Goal: Ask a question

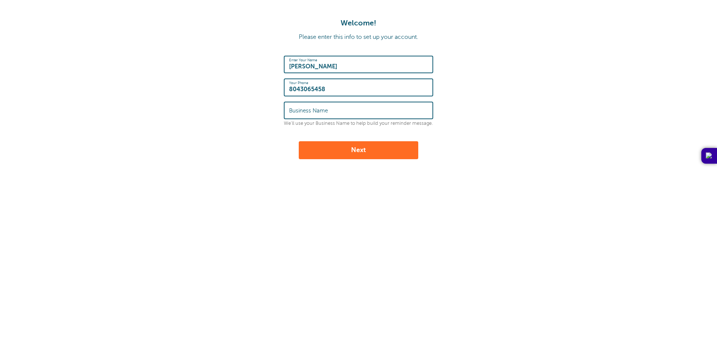
click at [314, 113] on label "Business Name" at bounding box center [308, 110] width 39 height 7
click at [314, 113] on input "Business Name" at bounding box center [358, 110] width 139 height 16
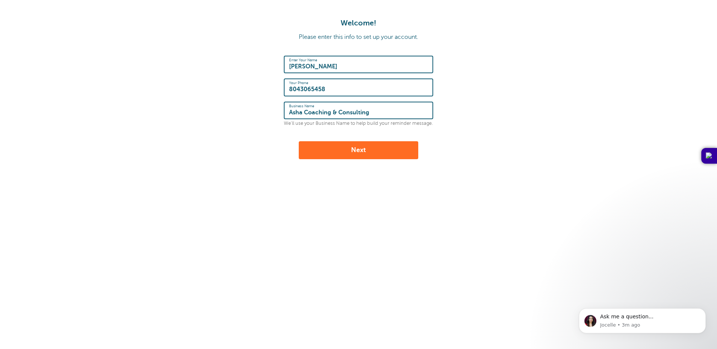
type input "Asha Coaching & Consulting"
click at [299, 141] on button "Next" at bounding box center [358, 150] width 119 height 18
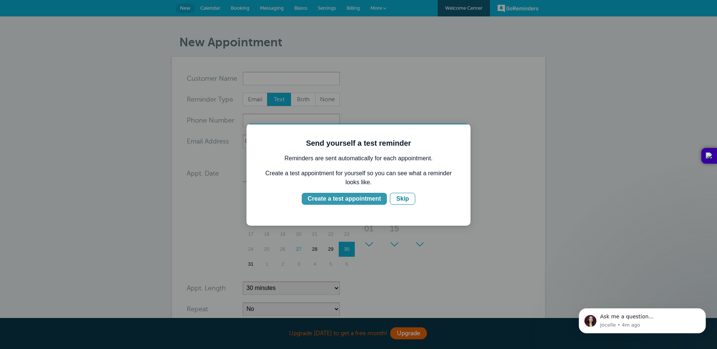
click at [352, 199] on div "Create a test appointment" at bounding box center [344, 198] width 73 height 9
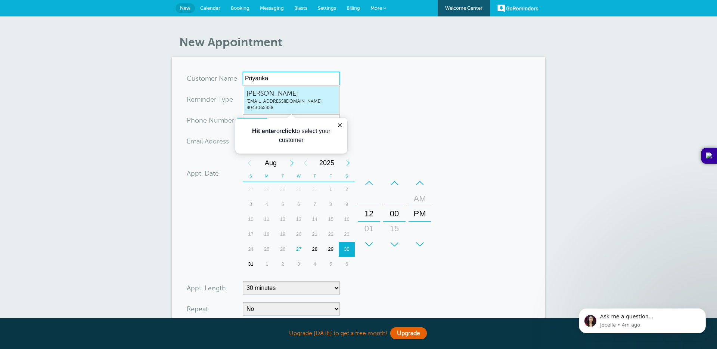
click at [272, 98] on span "priyanka@asha-coaching.com" at bounding box center [291, 101] width 90 height 6
type input "PriyankaRaopriyanka@asha-coaching.com8043065458"
type input "[PERSON_NAME]"
type input "8043065458"
type input "priyanka@asha-coaching.com"
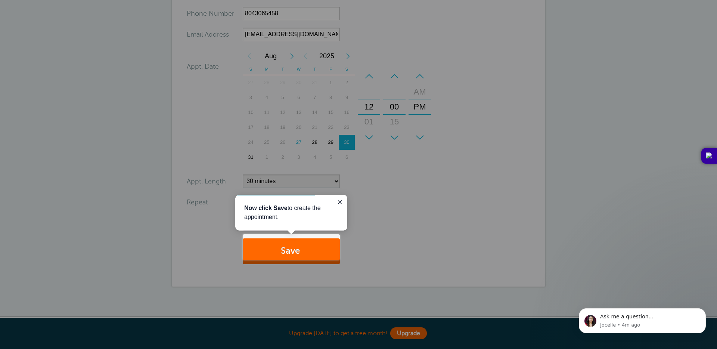
scroll to position [113, 0]
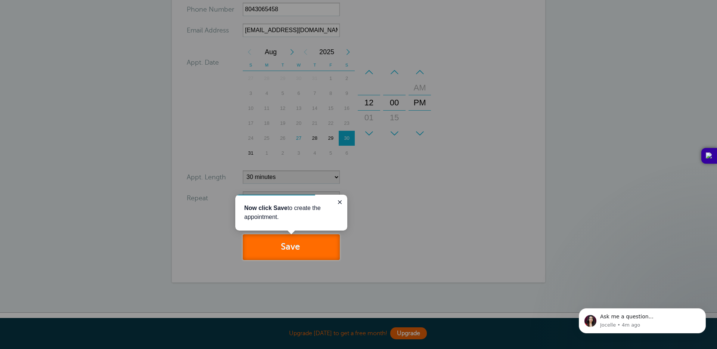
click at [283, 250] on button "Save" at bounding box center [291, 247] width 97 height 26
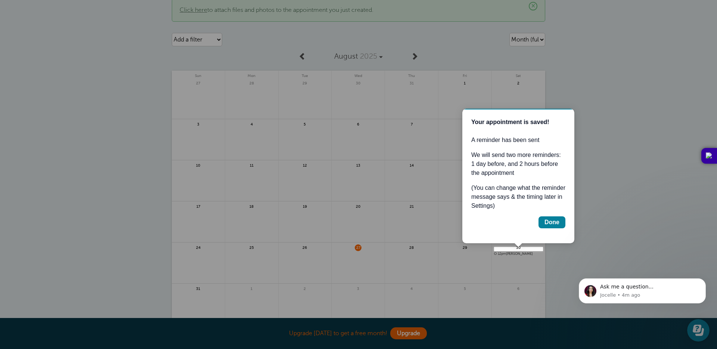
scroll to position [30, 0]
click at [551, 223] on div "Done" at bounding box center [551, 222] width 15 height 9
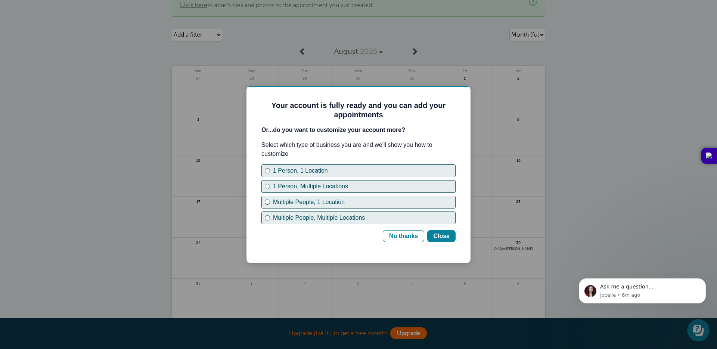
scroll to position [0, 0]
click at [290, 205] on div "Multiple People, 1 Location" at bounding box center [364, 201] width 182 height 9
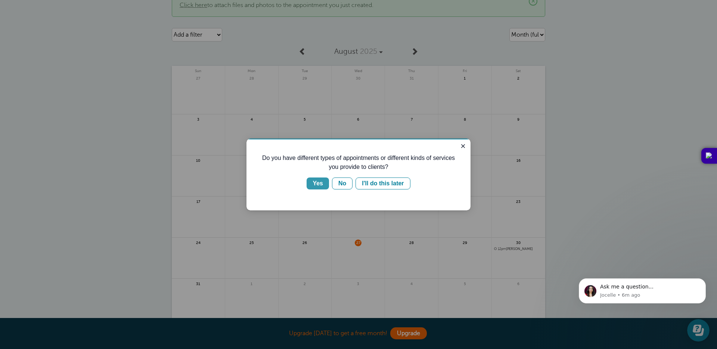
click at [318, 184] on div "Yes" at bounding box center [317, 183] width 10 height 9
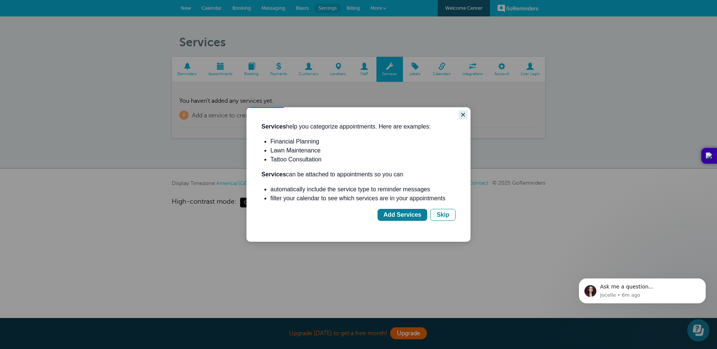
click at [462, 116] on icon "Close guide" at bounding box center [463, 115] width 6 height 6
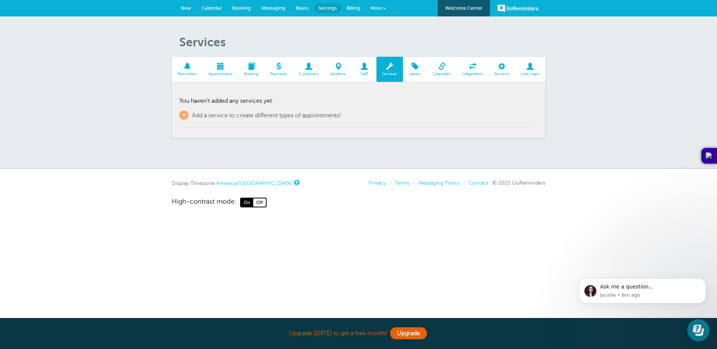
click at [189, 9] on span "New" at bounding box center [186, 8] width 10 height 6
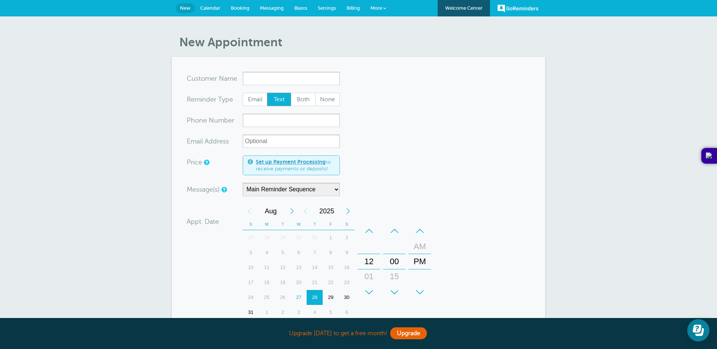
click at [202, 10] on span "Calendar" at bounding box center [210, 8] width 20 height 6
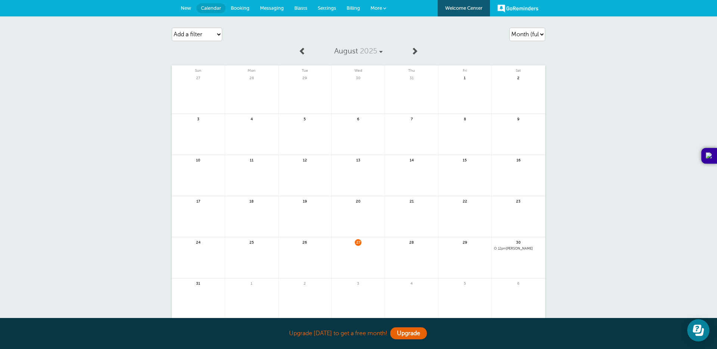
drag, startPoint x: 268, startPoint y: 7, endPoint x: 279, endPoint y: 25, distance: 20.4
click at [268, 7] on span "Messaging" at bounding box center [272, 8] width 24 height 6
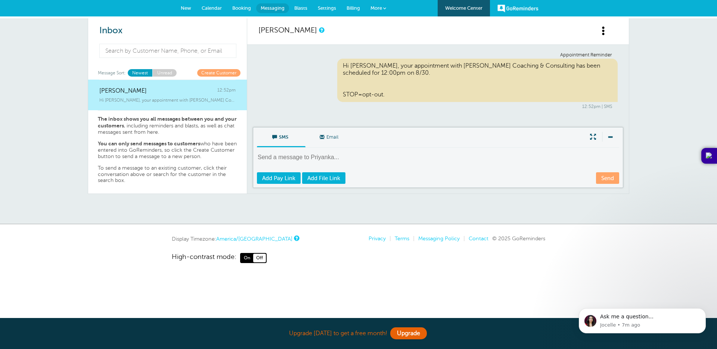
click at [300, 9] on span "Blasts" at bounding box center [300, 8] width 13 height 6
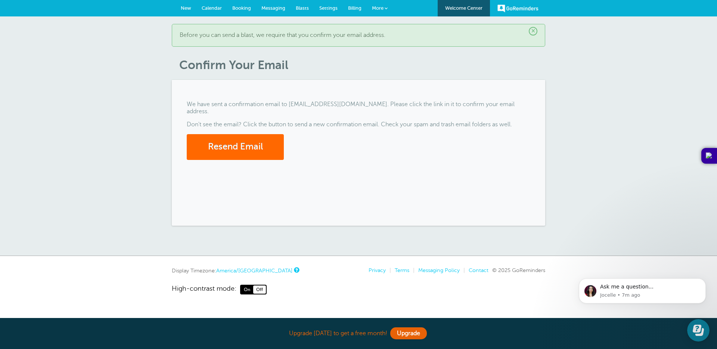
click at [274, 9] on span "Messaging" at bounding box center [273, 8] width 24 height 6
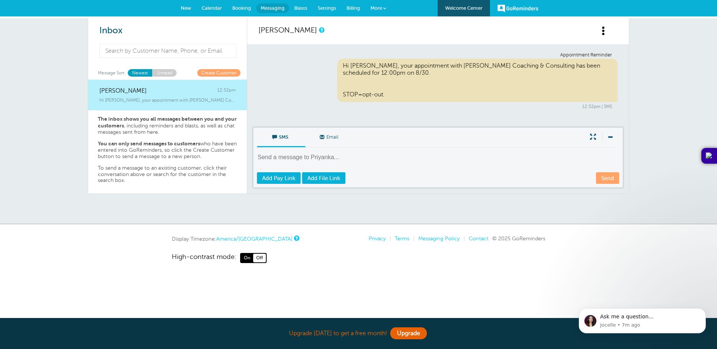
click at [382, 5] on link "More" at bounding box center [378, 8] width 26 height 17
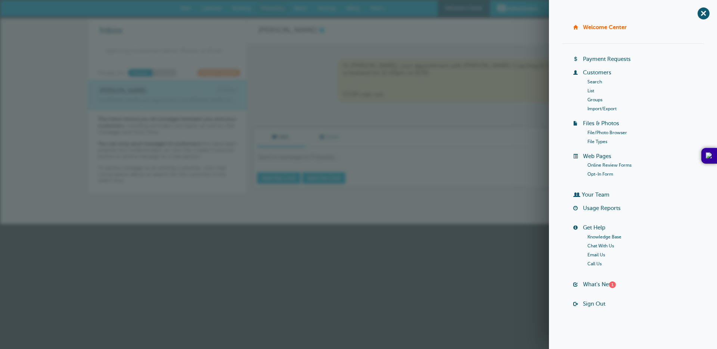
click at [598, 235] on link "Knowledge Base" at bounding box center [604, 236] width 34 height 5
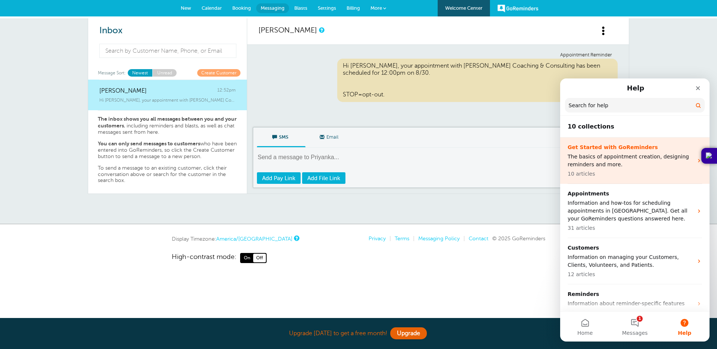
click at [627, 154] on p "The basics of appointment creation, designing reminders and more." at bounding box center [629, 161] width 125 height 16
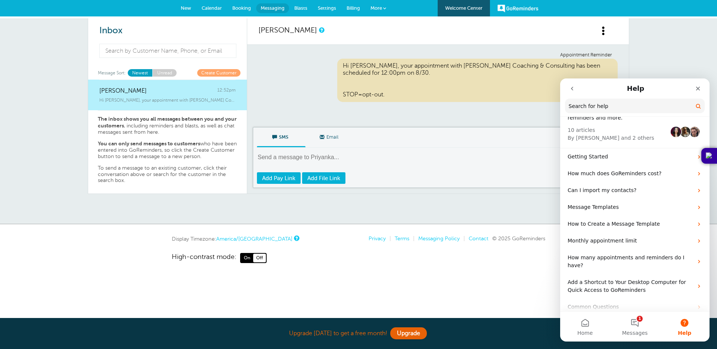
scroll to position [29, 0]
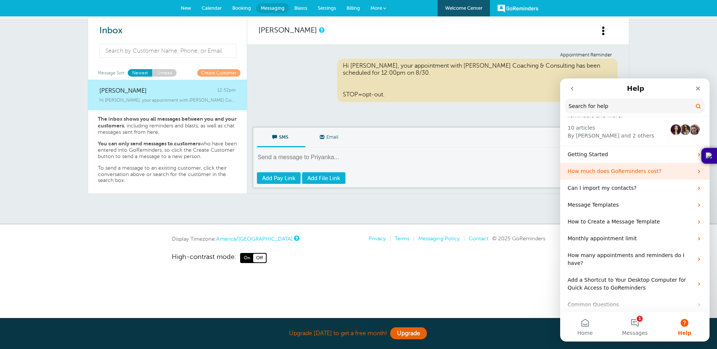
click at [604, 170] on p "How much does GoReminders cost?" at bounding box center [629, 171] width 125 height 8
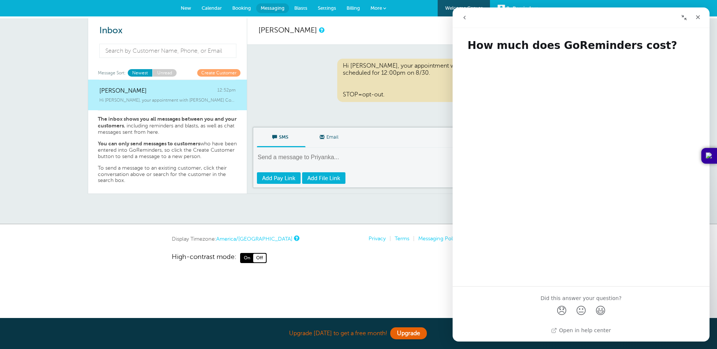
click at [467, 17] on icon "go back" at bounding box center [464, 18] width 6 height 6
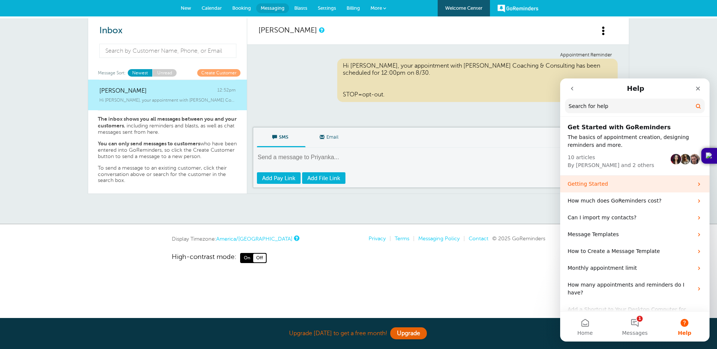
click at [590, 183] on p "Getting Started" at bounding box center [629, 184] width 125 height 8
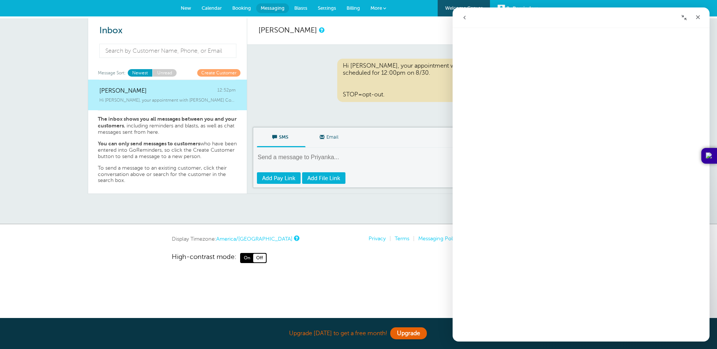
scroll to position [0, 0]
click at [699, 16] on icon "Close" at bounding box center [698, 17] width 6 height 6
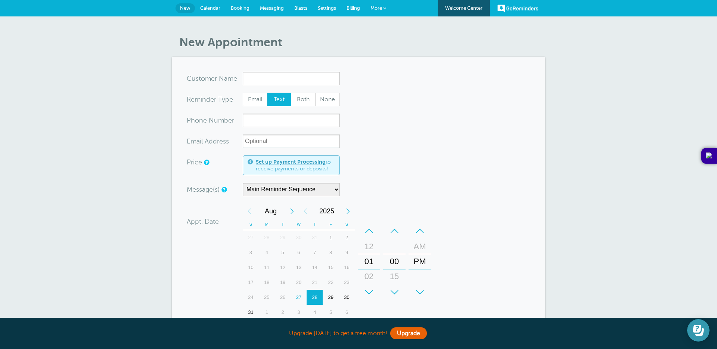
click at [702, 337] on button "Open Learn | Contact Us" at bounding box center [698, 330] width 22 height 22
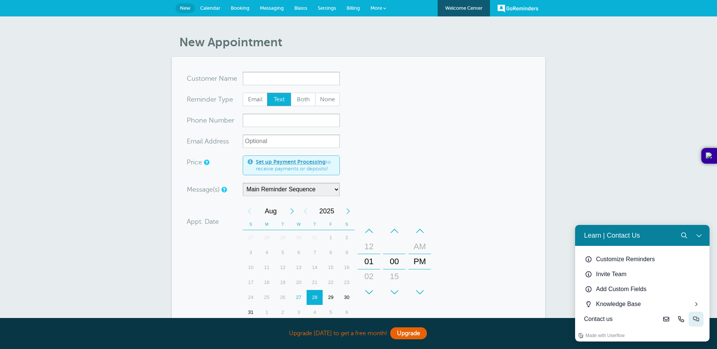
click at [698, 316] on icon "Live-chat" at bounding box center [696, 319] width 6 height 6
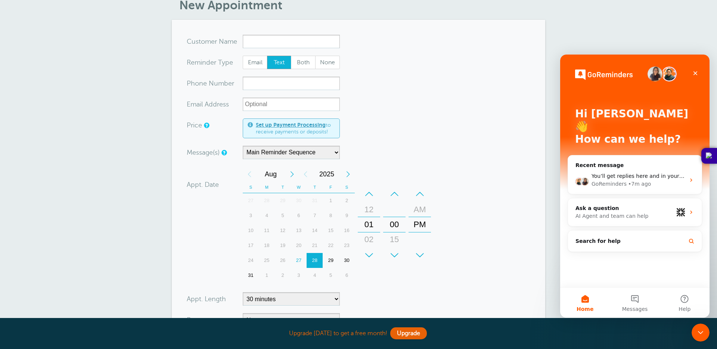
scroll to position [23, 0]
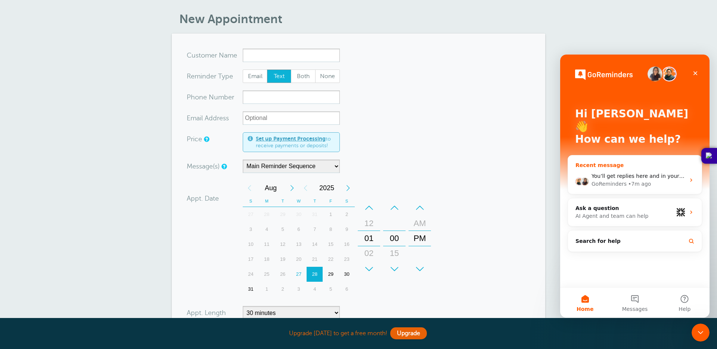
click at [632, 166] on div "You’ll get replies here and in your email: ✉️ priyanka@asha-coaching.com Our us…" at bounding box center [635, 180] width 134 height 28
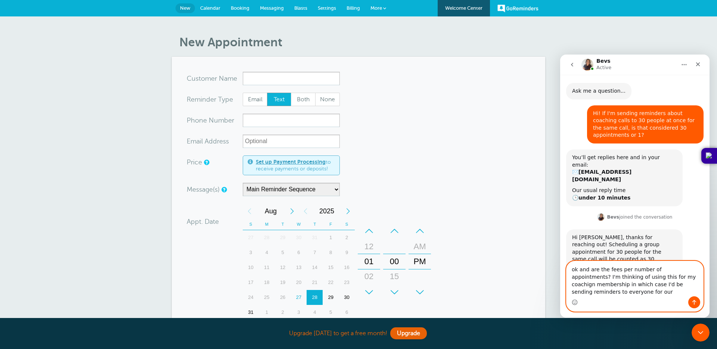
scroll to position [30, 0]
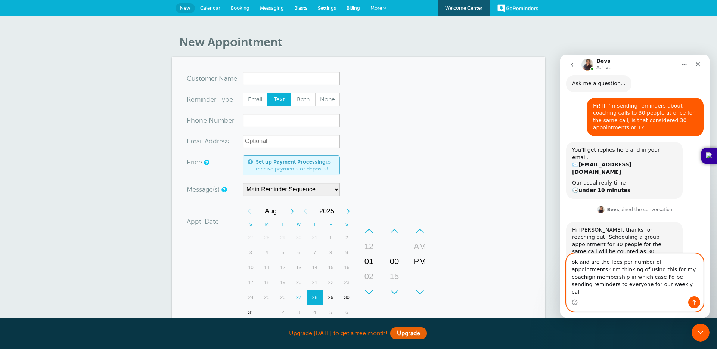
type textarea "ok and are the fees per number of appointments? I'm thinking of using this for …"
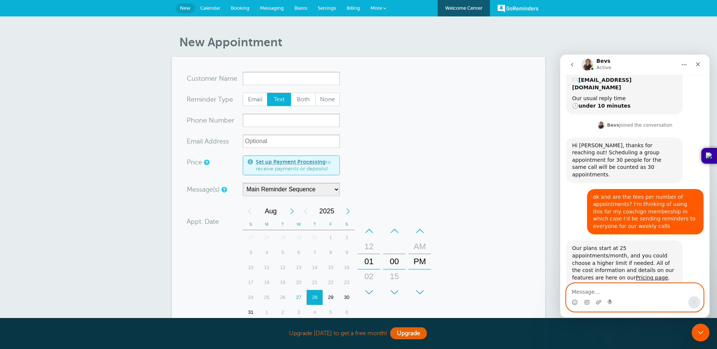
scroll to position [118, 0]
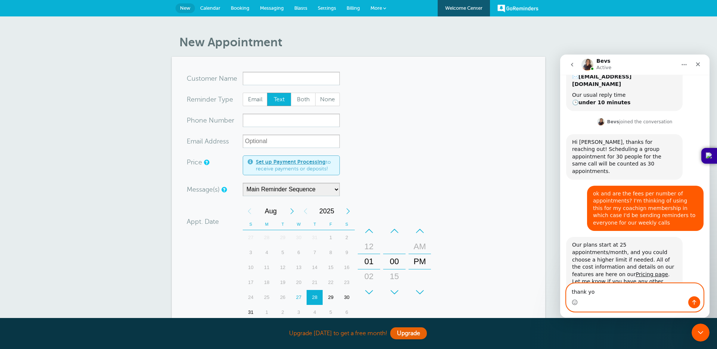
type textarea "thank you"
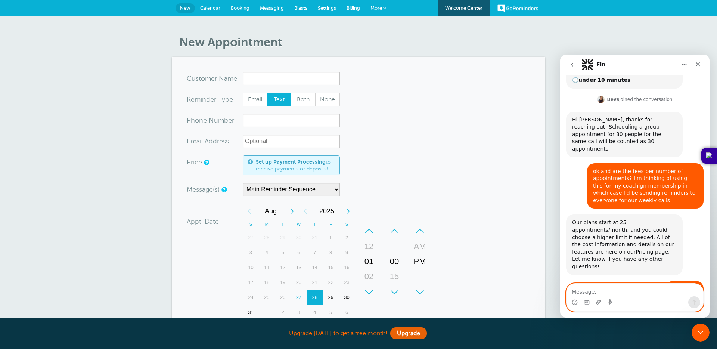
scroll to position [169, 0]
